Goal: Task Accomplishment & Management: Complete application form

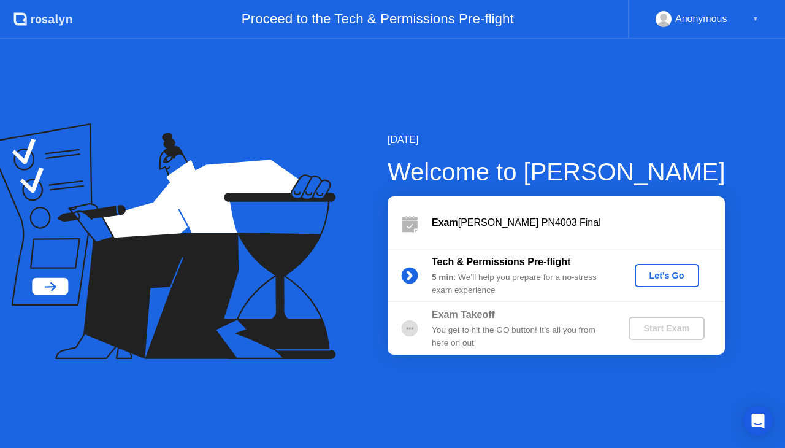
click at [660, 273] on div "Let's Go" at bounding box center [666, 275] width 55 height 10
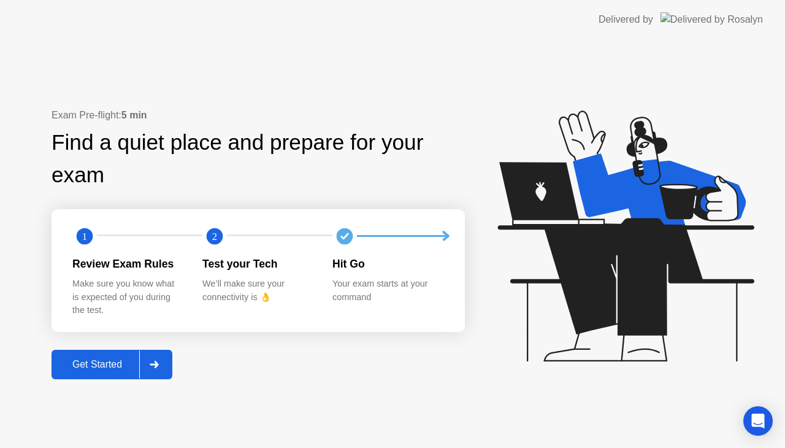
click at [109, 366] on div "Get Started" at bounding box center [97, 364] width 84 height 11
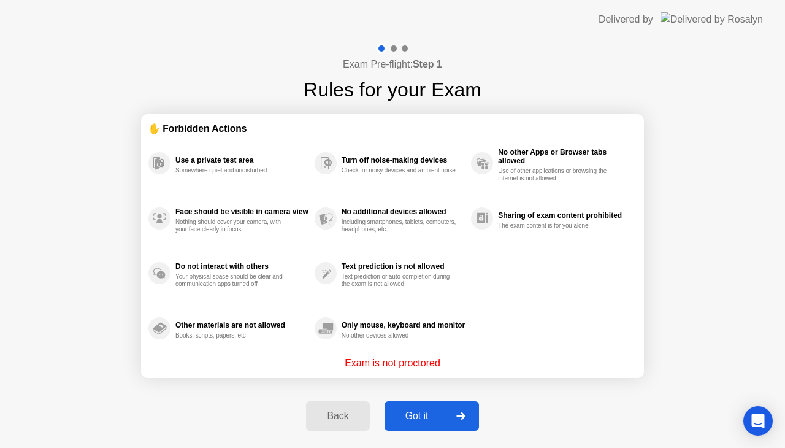
click at [413, 418] on div "Got it" at bounding box center [417, 415] width 58 height 11
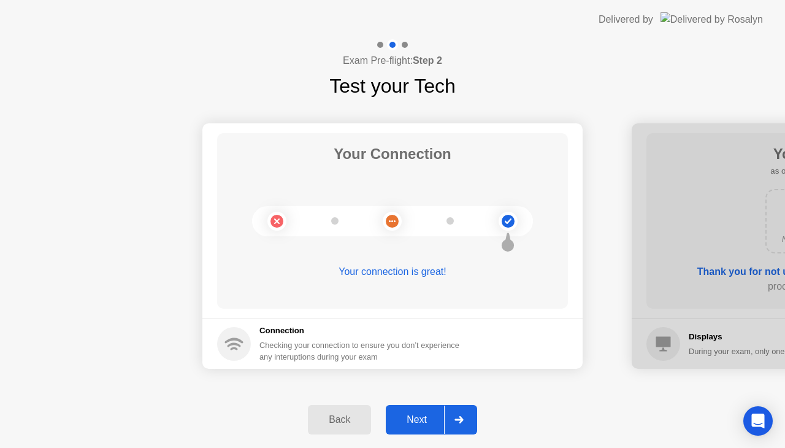
click at [413, 418] on div "Next" at bounding box center [416, 419] width 55 height 11
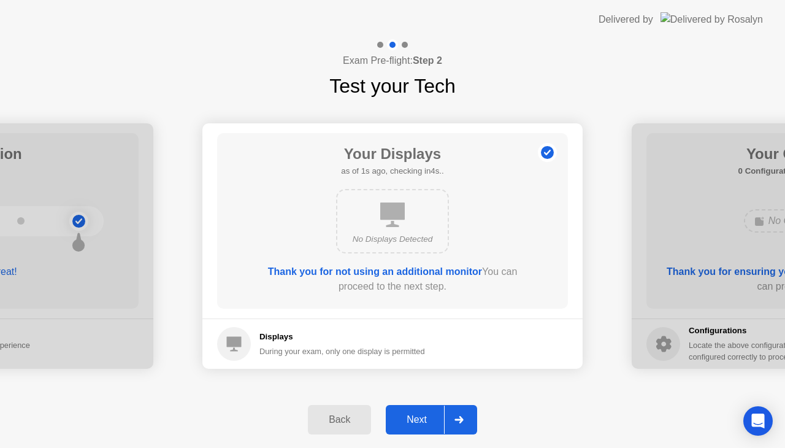
click at [413, 418] on div "Next" at bounding box center [416, 419] width 55 height 11
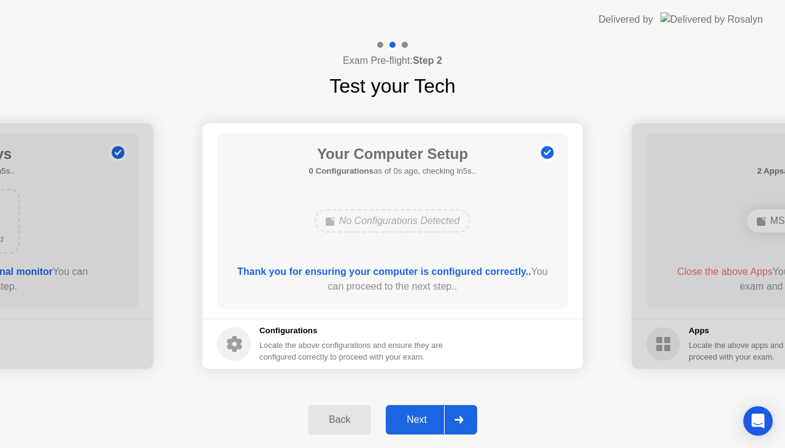
click at [413, 418] on div "Next" at bounding box center [416, 419] width 55 height 11
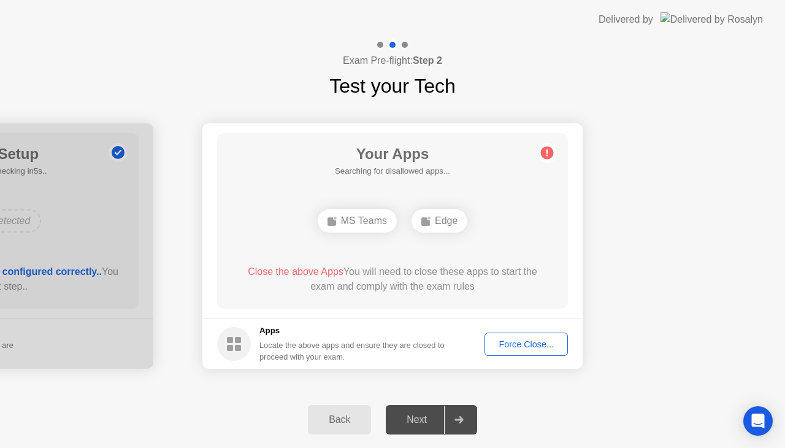
click at [522, 341] on div "Force Close..." at bounding box center [526, 344] width 75 height 10
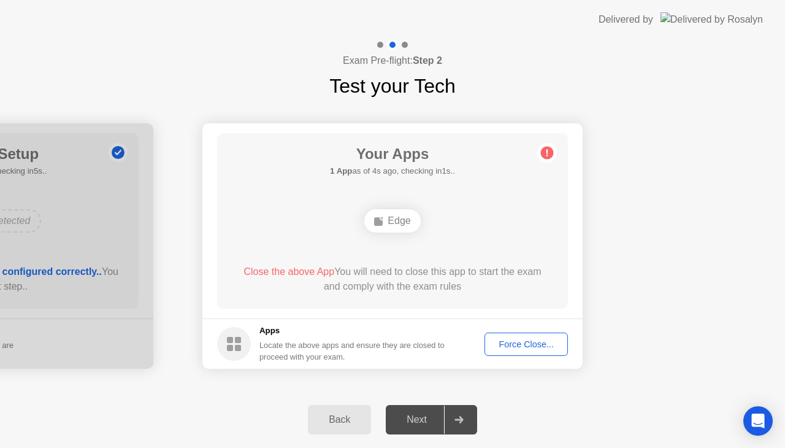
click at [513, 349] on div "Force Close..." at bounding box center [526, 344] width 75 height 10
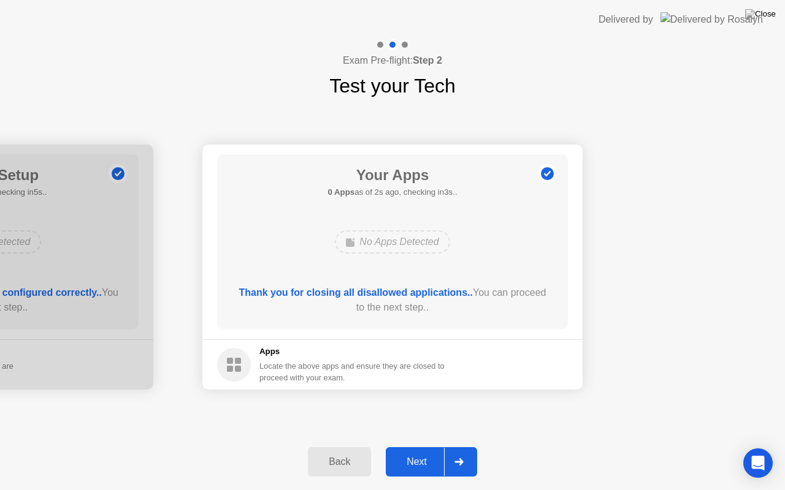
click at [419, 447] on div "Next" at bounding box center [416, 462] width 55 height 11
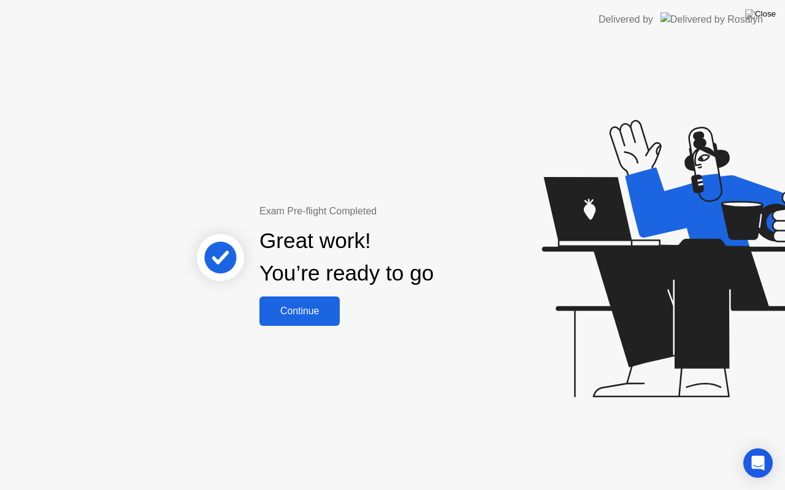
click at [315, 310] on div "Continue" at bounding box center [299, 311] width 73 height 11
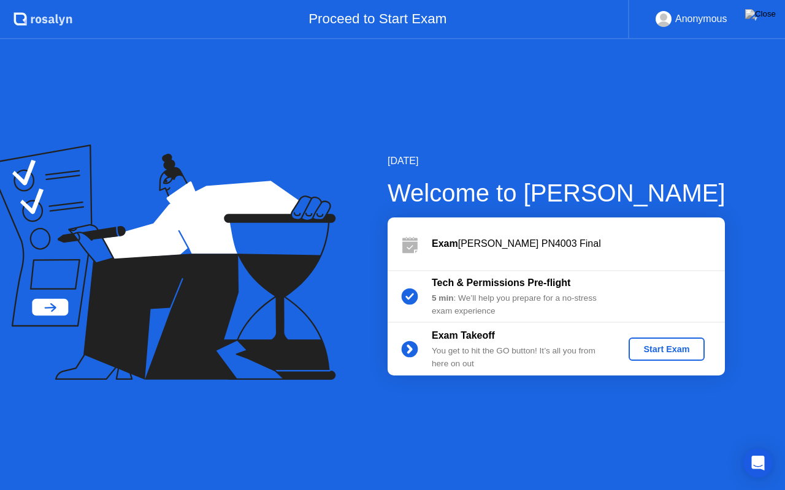
click at [662, 353] on div "Start Exam" at bounding box center [666, 350] width 66 height 10
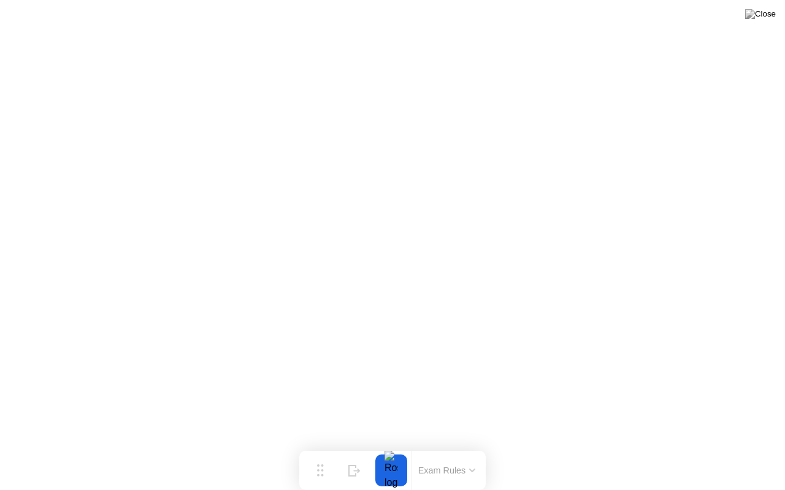
click at [762, 22] on button at bounding box center [760, 14] width 37 height 16
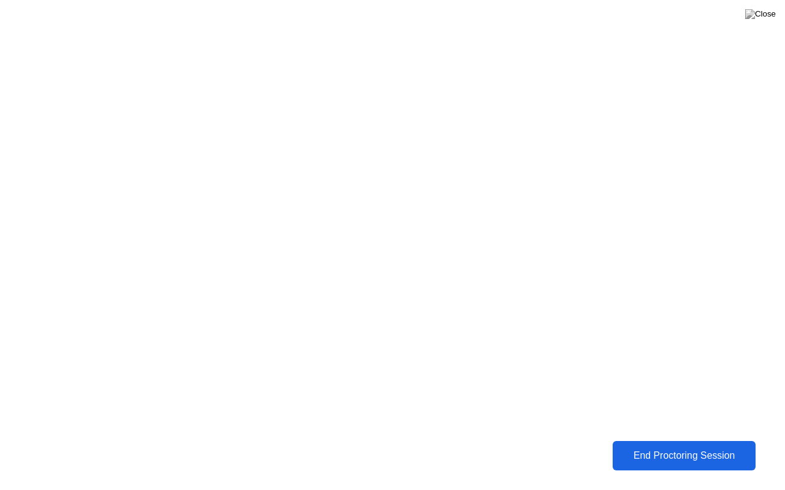
click at [653, 447] on div "End Proctoring Session" at bounding box center [684, 457] width 140 height 12
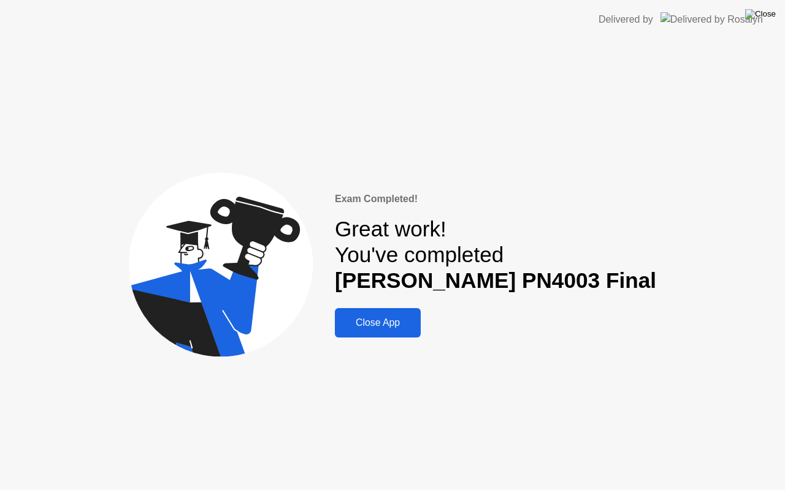
click at [770, 19] on img at bounding box center [760, 14] width 31 height 10
